Goal: Task Accomplishment & Management: Manage account settings

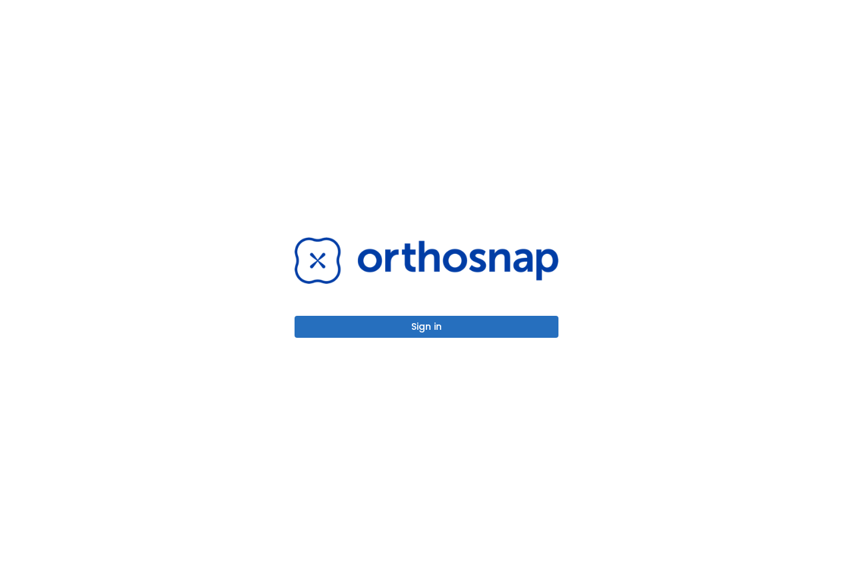
click at [435, 331] on button "Sign in" at bounding box center [427, 327] width 264 height 22
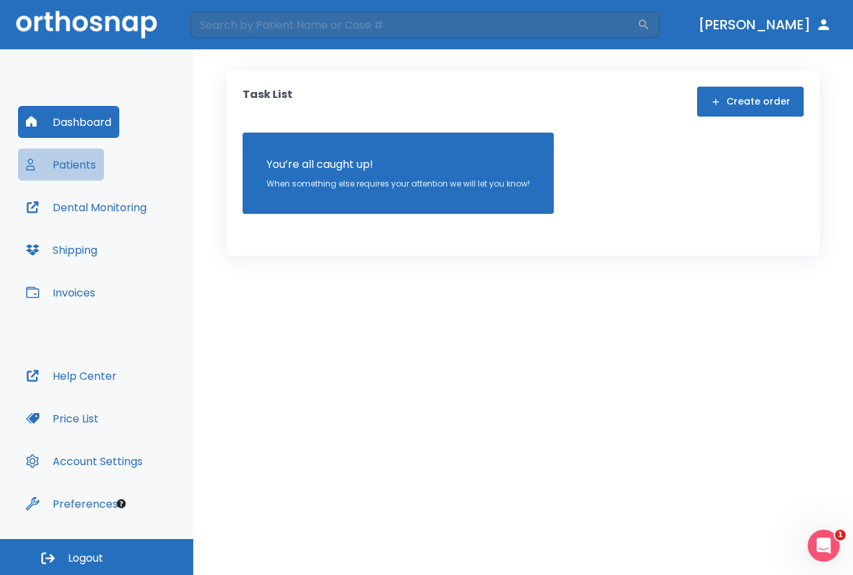
click at [85, 173] on button "Patients" at bounding box center [61, 165] width 86 height 32
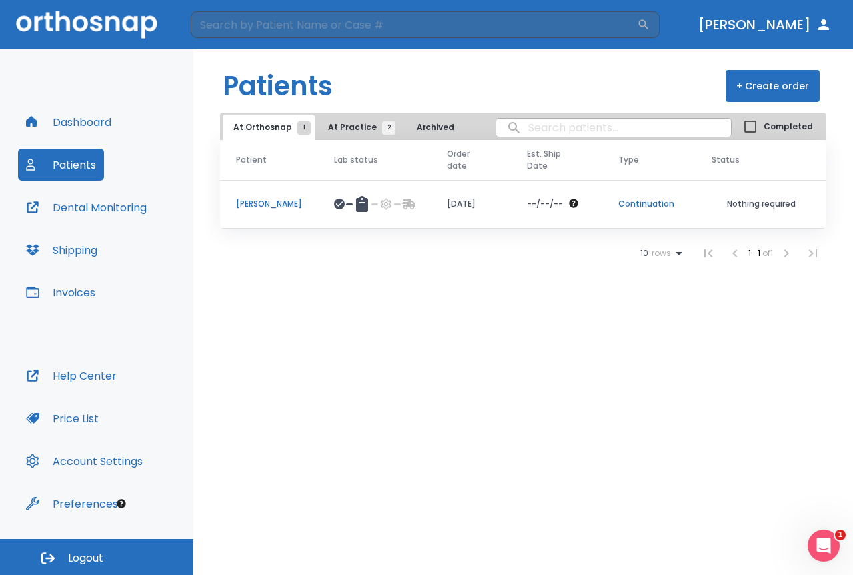
click at [331, 130] on span "At Practice 2" at bounding box center [358, 127] width 61 height 12
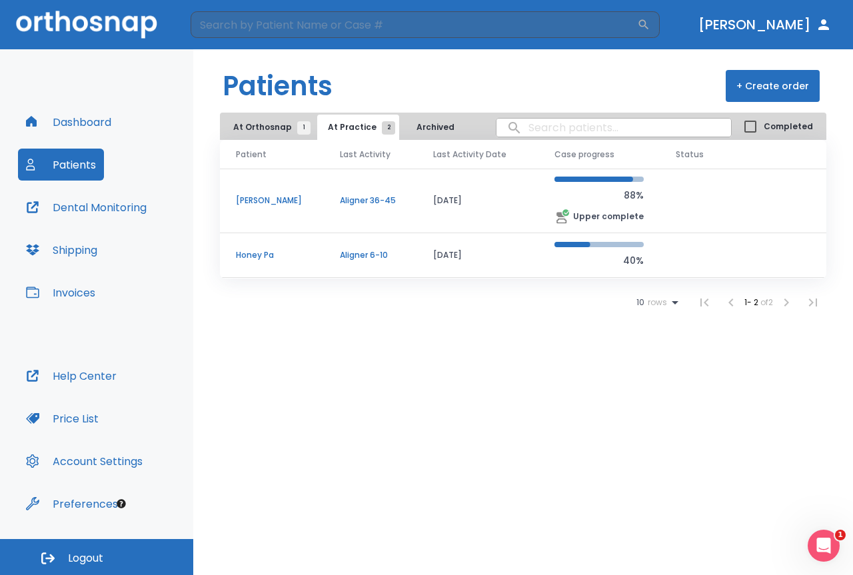
click at [289, 199] on p "[PERSON_NAME]" at bounding box center [272, 201] width 72 height 12
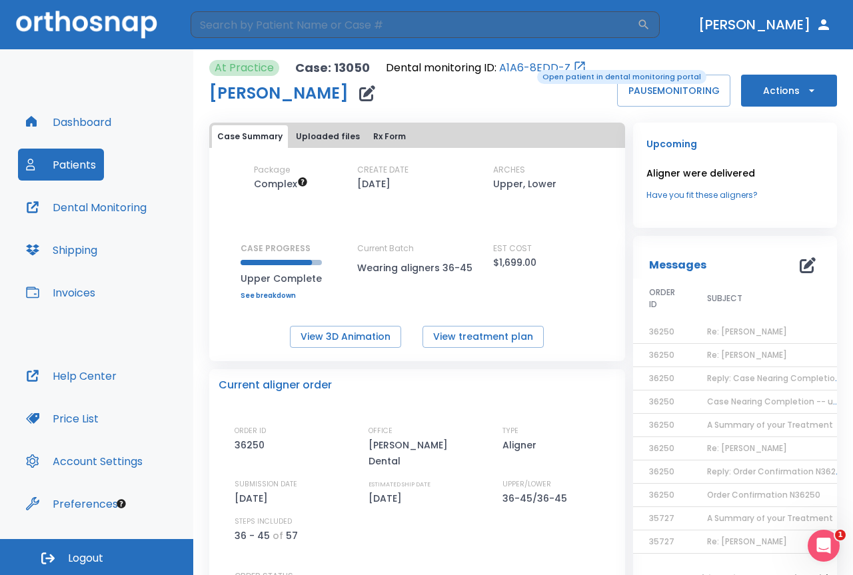
click at [529, 69] on link "A1A6-8EDD-Z" at bounding box center [534, 68] width 71 height 16
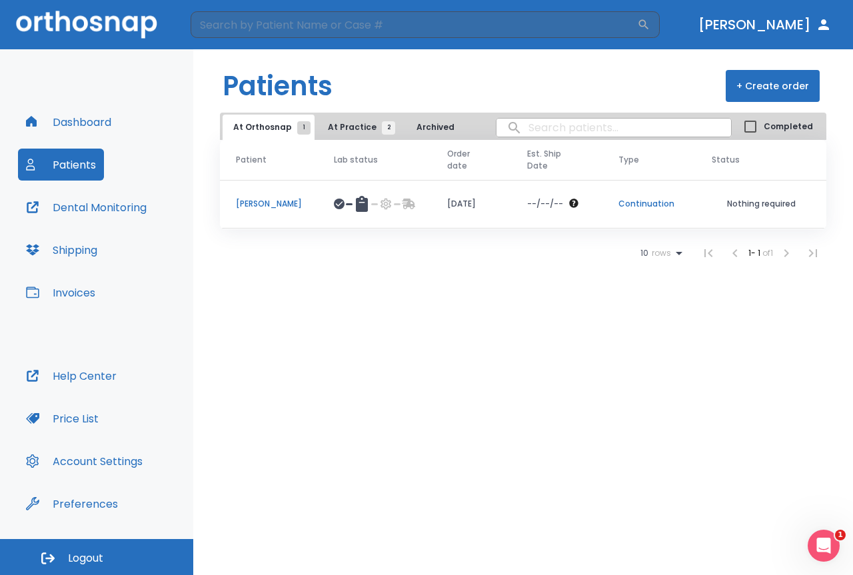
click at [263, 212] on td "[PERSON_NAME]" at bounding box center [269, 204] width 98 height 49
